Goal: Use online tool/utility: Utilize a website feature to perform a specific function

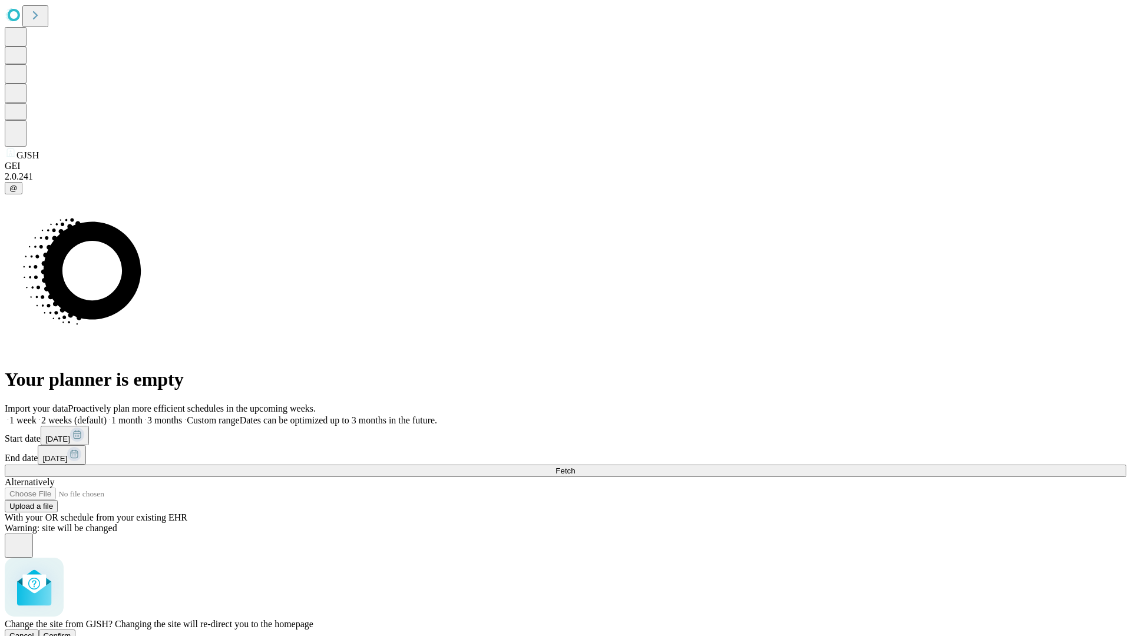
click at [71, 631] on span "Confirm" at bounding box center [58, 635] width 28 height 9
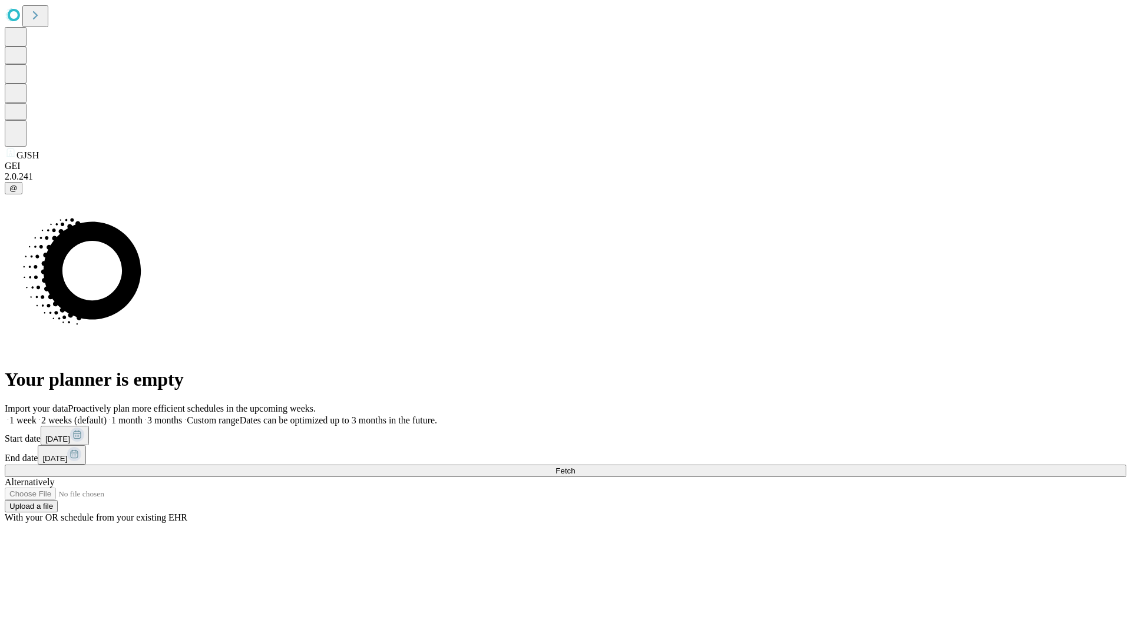
click at [143, 415] on label "1 month" at bounding box center [125, 420] width 36 height 10
click at [575, 467] on span "Fetch" at bounding box center [564, 471] width 19 height 9
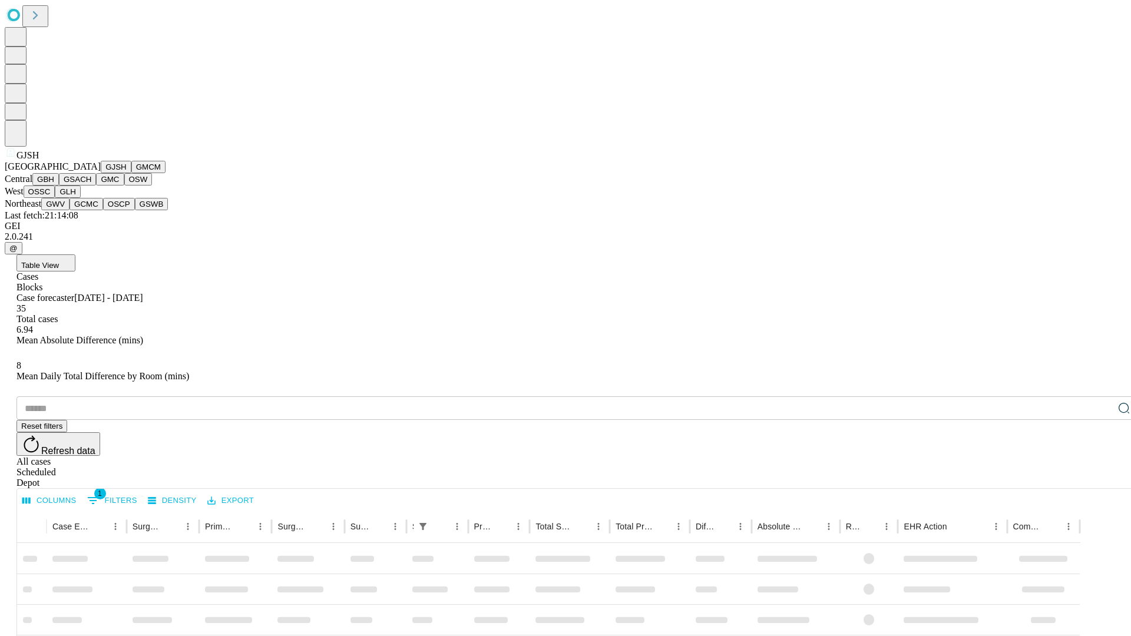
click at [131, 173] on button "GMCM" at bounding box center [148, 167] width 34 height 12
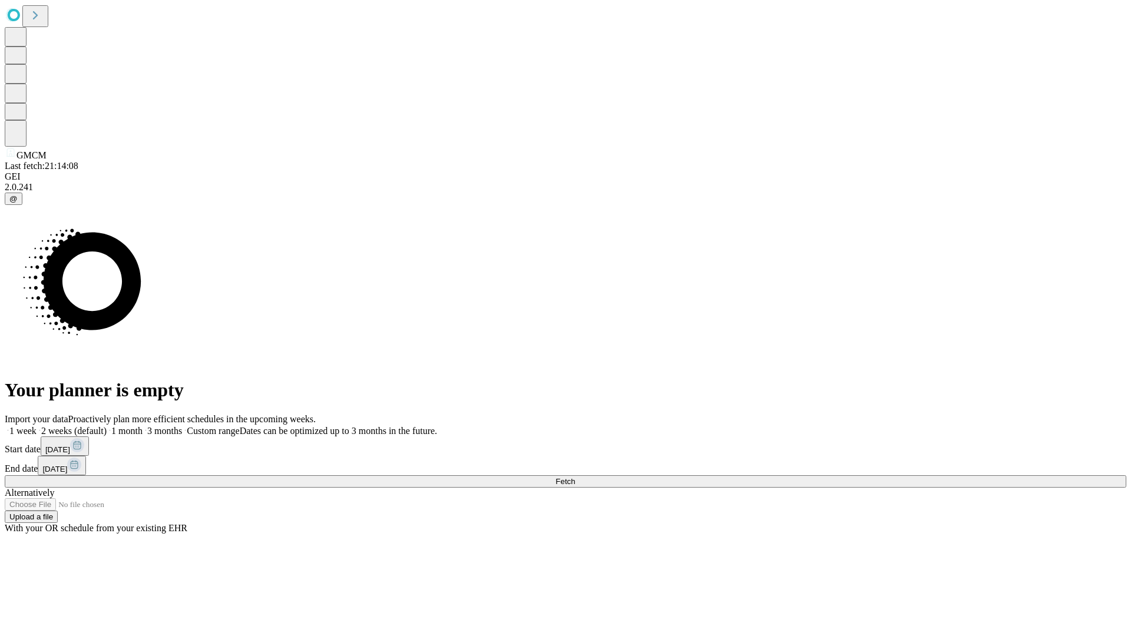
click at [143, 426] on label "1 month" at bounding box center [125, 431] width 36 height 10
click at [575, 477] on span "Fetch" at bounding box center [564, 481] width 19 height 9
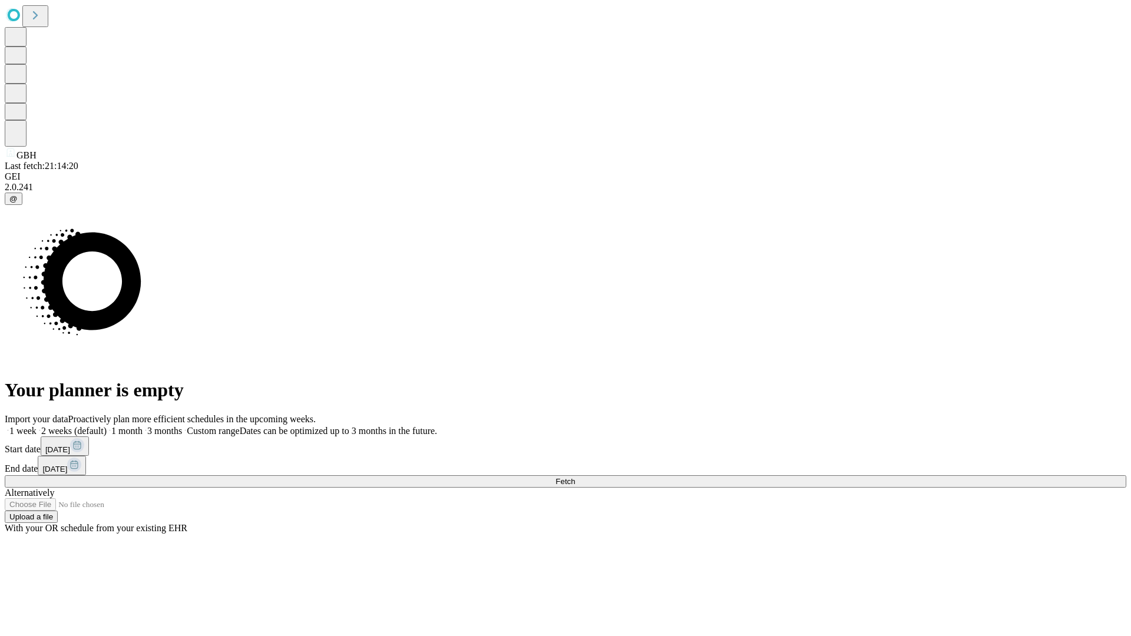
click at [143, 426] on label "1 month" at bounding box center [125, 431] width 36 height 10
click at [575, 477] on span "Fetch" at bounding box center [564, 481] width 19 height 9
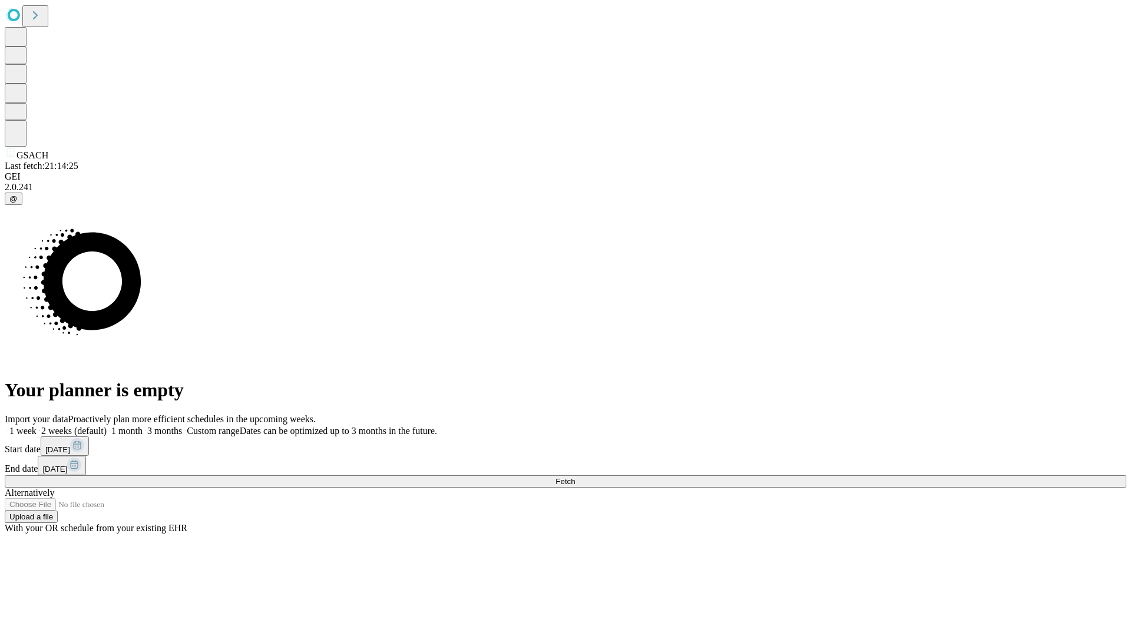
click at [143, 426] on label "1 month" at bounding box center [125, 431] width 36 height 10
click at [575, 477] on span "Fetch" at bounding box center [564, 481] width 19 height 9
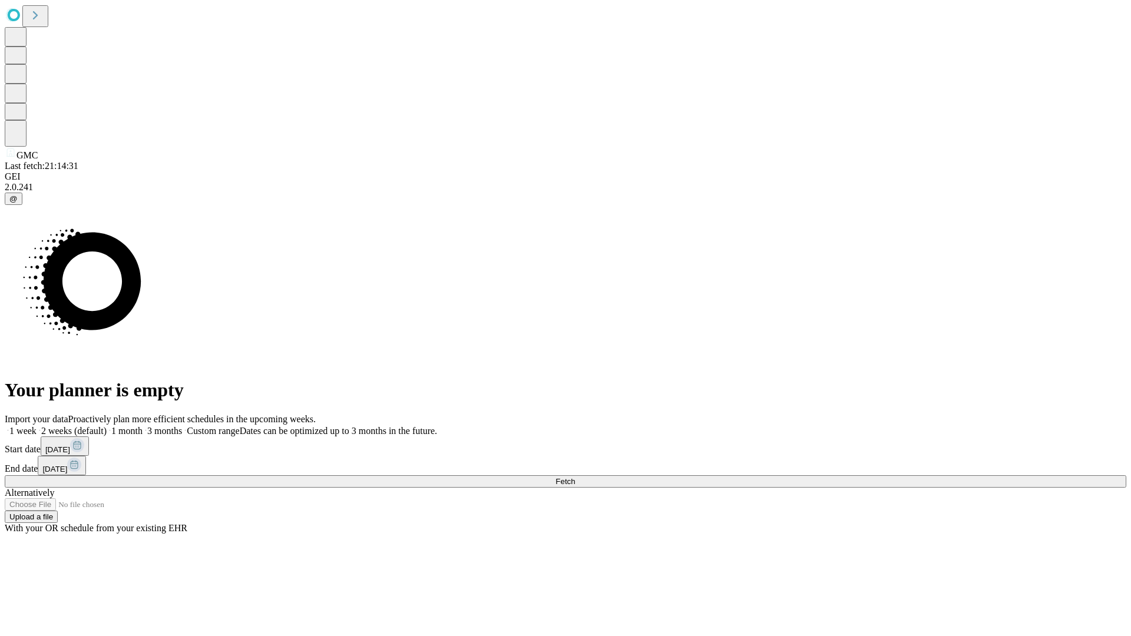
click at [575, 477] on span "Fetch" at bounding box center [564, 481] width 19 height 9
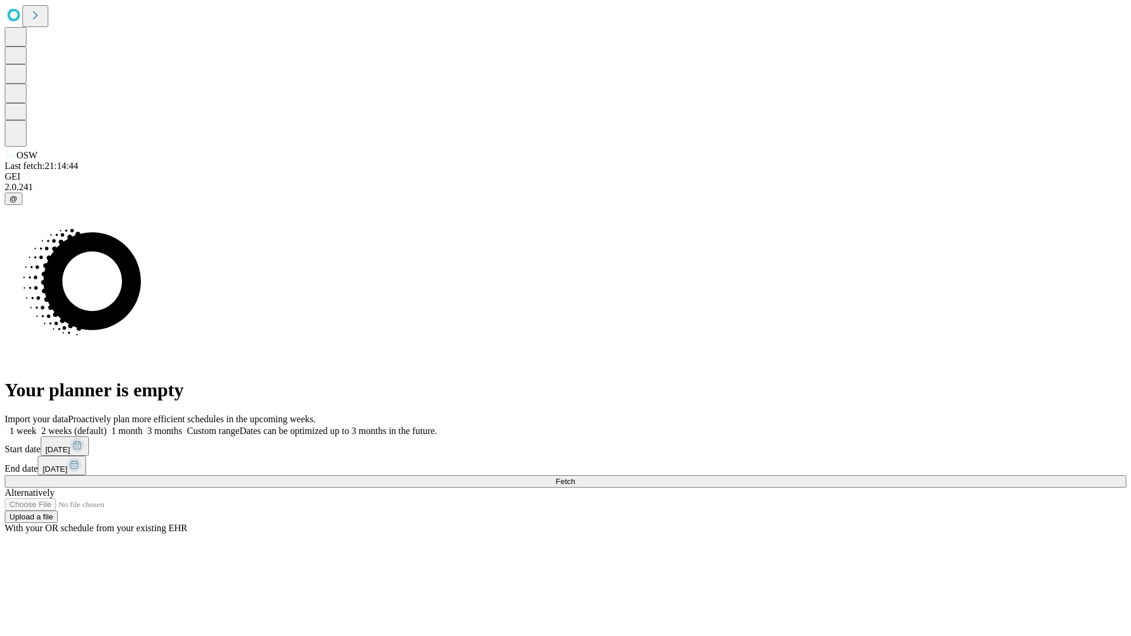
click at [143, 426] on label "1 month" at bounding box center [125, 431] width 36 height 10
click at [575, 477] on span "Fetch" at bounding box center [564, 481] width 19 height 9
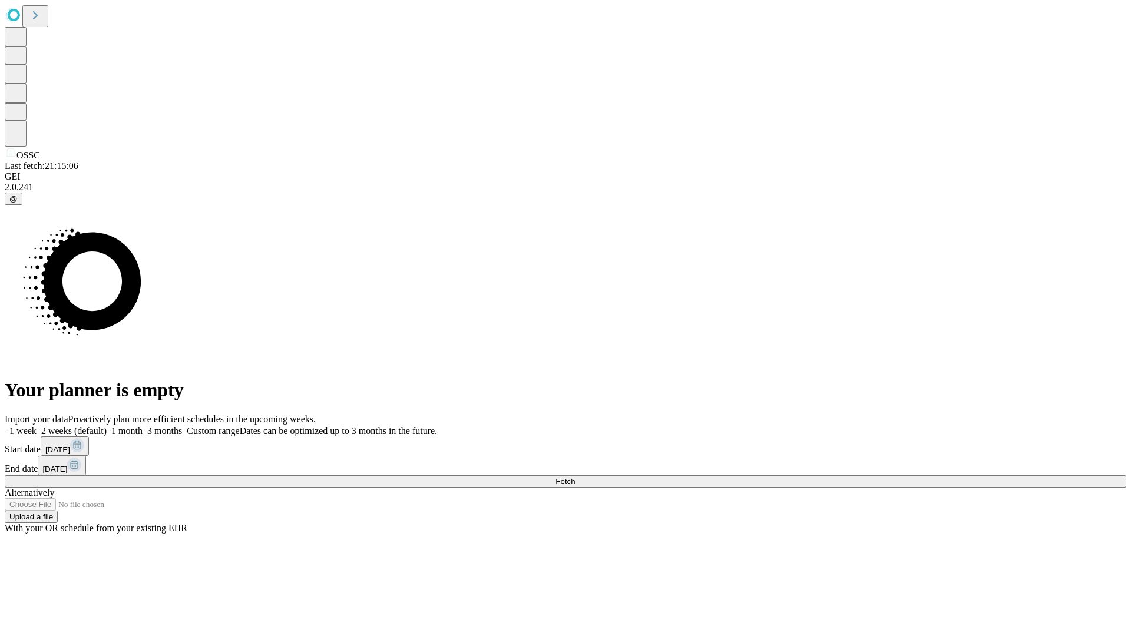
click at [575, 477] on span "Fetch" at bounding box center [564, 481] width 19 height 9
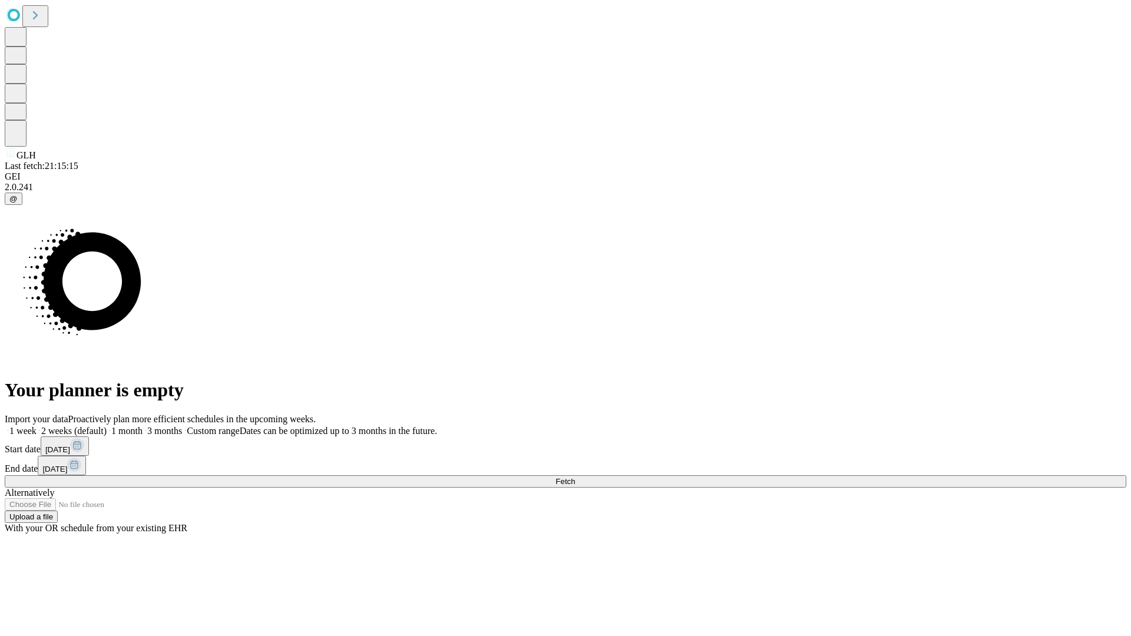
click at [575, 477] on span "Fetch" at bounding box center [564, 481] width 19 height 9
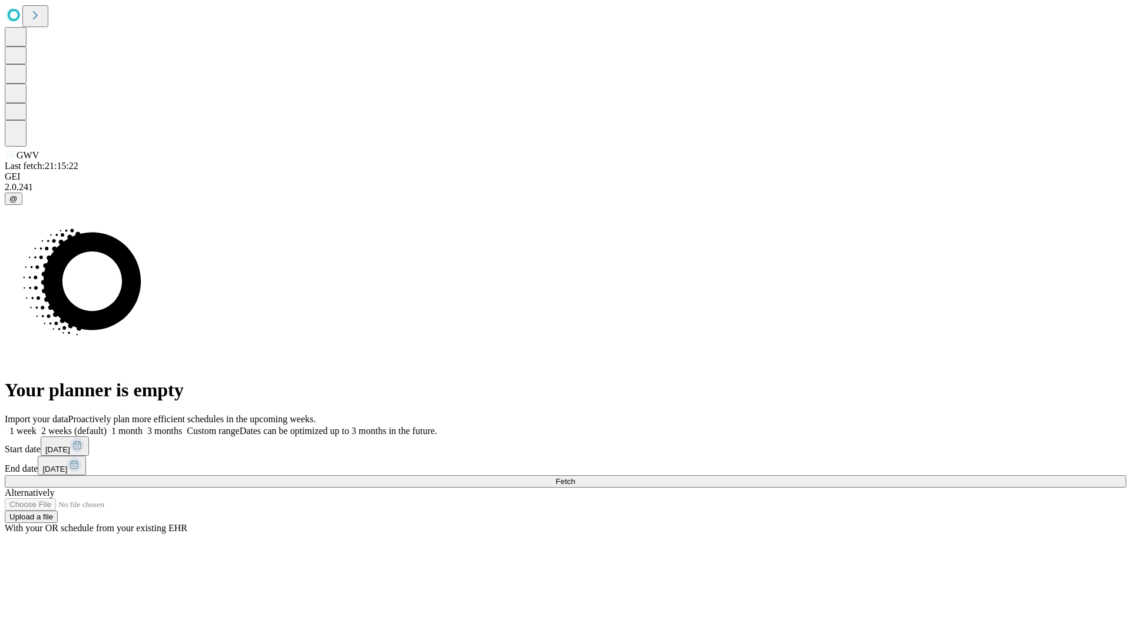
click at [575, 477] on span "Fetch" at bounding box center [564, 481] width 19 height 9
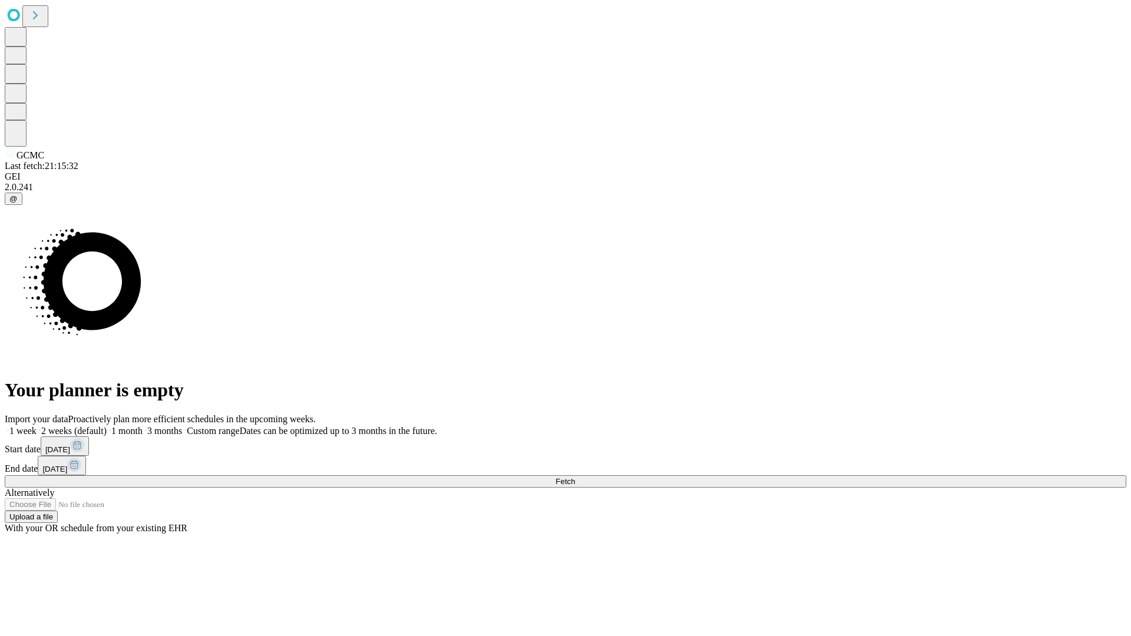
click at [143, 426] on label "1 month" at bounding box center [125, 431] width 36 height 10
click at [575, 477] on span "Fetch" at bounding box center [564, 481] width 19 height 9
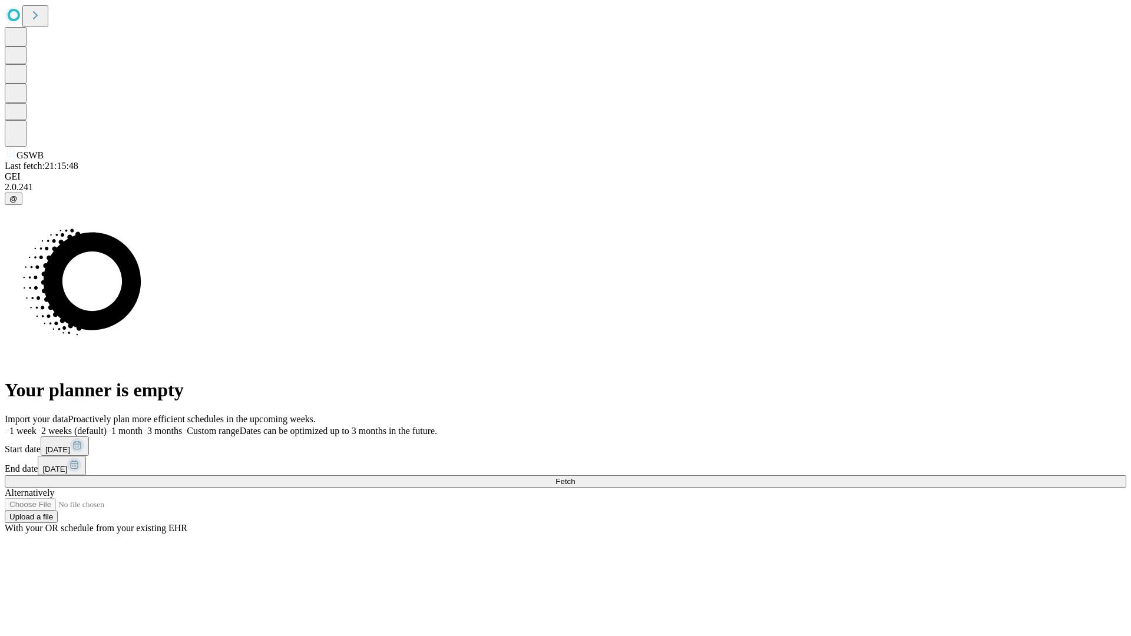
click at [575, 477] on span "Fetch" at bounding box center [564, 481] width 19 height 9
